Goal: Task Accomplishment & Management: Use online tool/utility

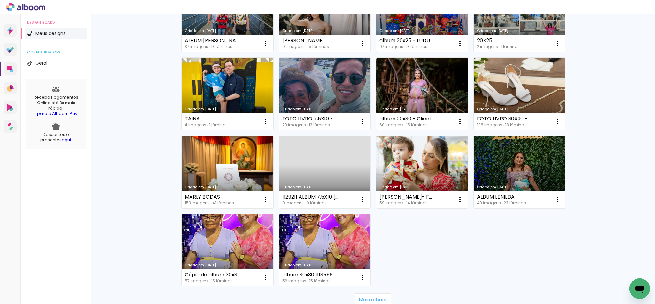
scroll to position [391, 0]
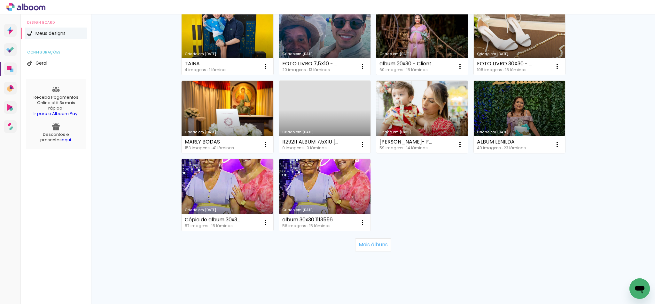
click at [205, 200] on link "Criado em [DATE]" at bounding box center [228, 195] width 92 height 72
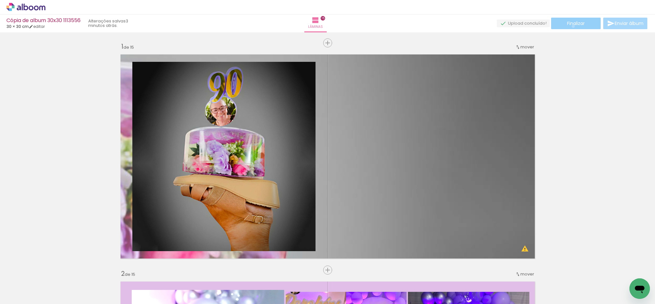
click at [571, 26] on paper-button "Finalizar" at bounding box center [576, 24] width 50 height 12
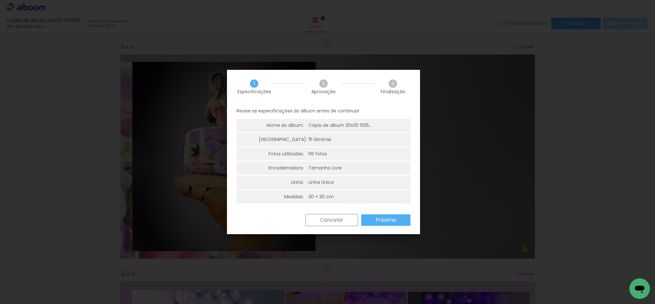
click at [399, 221] on paper-button "Próximo" at bounding box center [385, 220] width 49 height 12
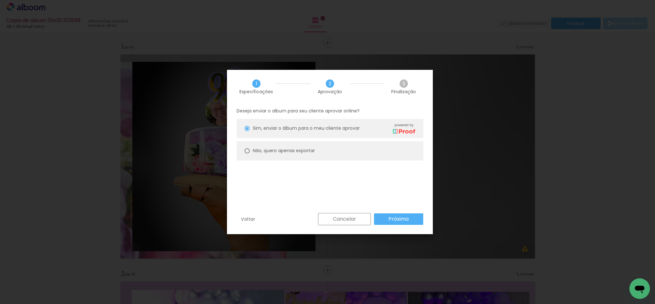
click at [329, 141] on paper-radio-button "Não, quero apenas exportar" at bounding box center [330, 150] width 187 height 19
type paper-radio-button "on"
click at [411, 217] on paper-button "Próximo" at bounding box center [398, 219] width 49 height 12
type input "Alta, 300 DPI"
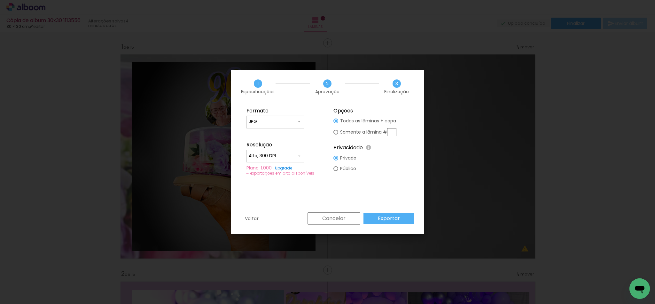
click at [0, 0] on slot "Exportar" at bounding box center [0, 0] width 0 height 0
